Goal: Task Accomplishment & Management: Manage account settings

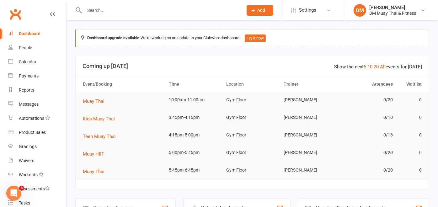
click at [156, 11] on input "text" at bounding box center [160, 10] width 156 height 9
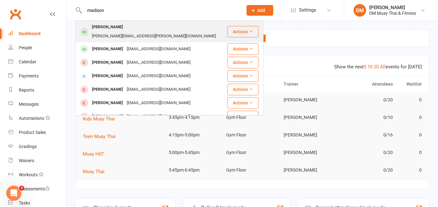
type input "madison"
click at [141, 32] on div "Kate.l.morris@outlook.com" at bounding box center [154, 36] width 128 height 9
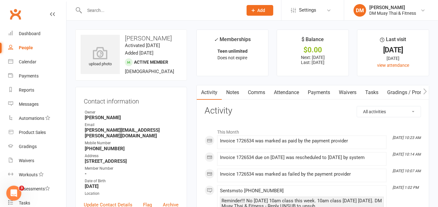
click at [318, 91] on link "Payments" at bounding box center [318, 92] width 31 height 14
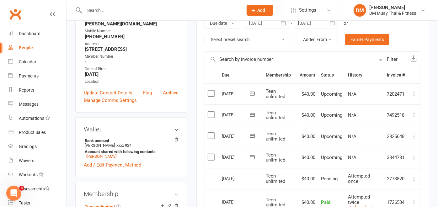
scroll to position [174, 0]
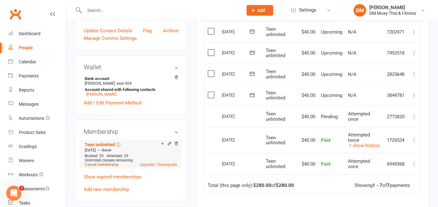
click at [114, 162] on link "Cancel membership" at bounding box center [102, 164] width 34 height 4
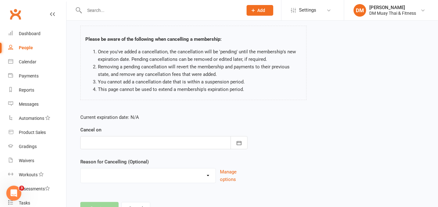
scroll to position [63, 0]
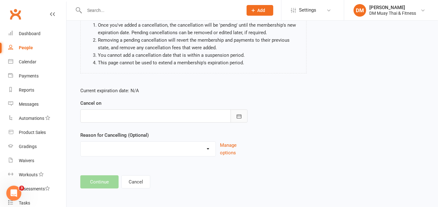
click at [237, 117] on icon "button" at bounding box center [239, 116] width 6 height 6
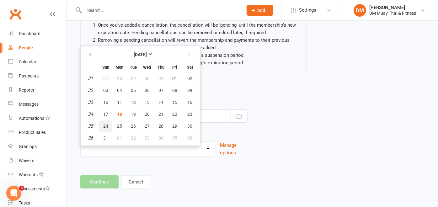
click at [108, 124] on button "24" at bounding box center [105, 125] width 13 height 11
type input "24 Aug 2025"
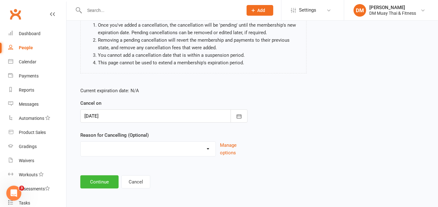
click at [199, 147] on select "Holiday Injury Other reason" at bounding box center [148, 148] width 135 height 13
select select "2"
click at [81, 142] on select "Holiday Injury Other reason" at bounding box center [148, 148] width 135 height 13
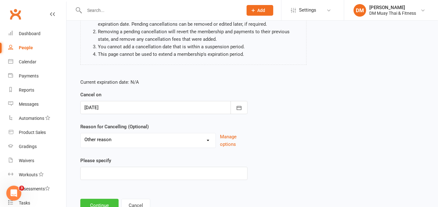
scroll to position [95, 0]
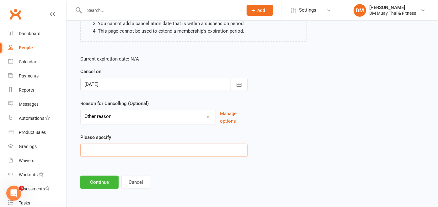
click at [114, 152] on input at bounding box center [163, 150] width 167 height 13
type input "having a break"
click at [99, 178] on button "Continue" at bounding box center [99, 182] width 38 height 13
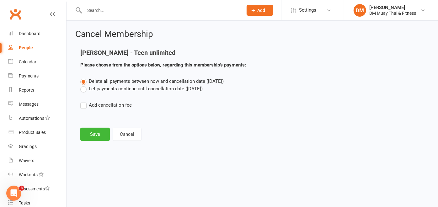
scroll to position [0, 0]
click at [82, 88] on label "Let payments continue until cancellation date (Aug 24, 2025)" at bounding box center [141, 89] width 122 height 8
click at [82, 85] on input "Let payments continue until cancellation date (Aug 24, 2025)" at bounding box center [82, 85] width 4 height 0
click at [97, 136] on button "Save" at bounding box center [94, 134] width 29 height 13
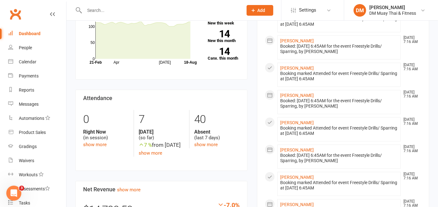
scroll to position [139, 0]
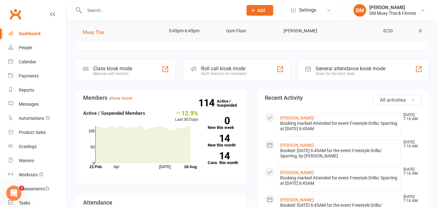
click at [241, 66] on div "Roll call kiosk mode" at bounding box center [223, 69] width 45 height 6
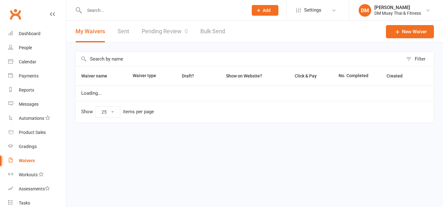
select select "25"
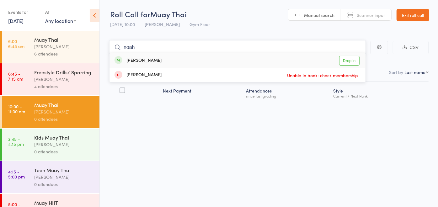
type input "noah"
click at [157, 61] on div "[PERSON_NAME]" at bounding box center [137, 60] width 47 height 7
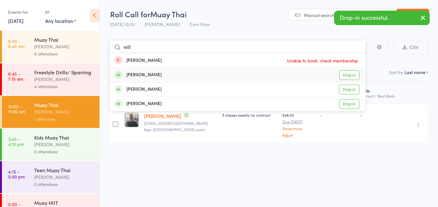
type input "will"
click at [161, 71] on div "[PERSON_NAME]" at bounding box center [137, 74] width 47 height 7
